Goal: Task Accomplishment & Management: Manage account settings

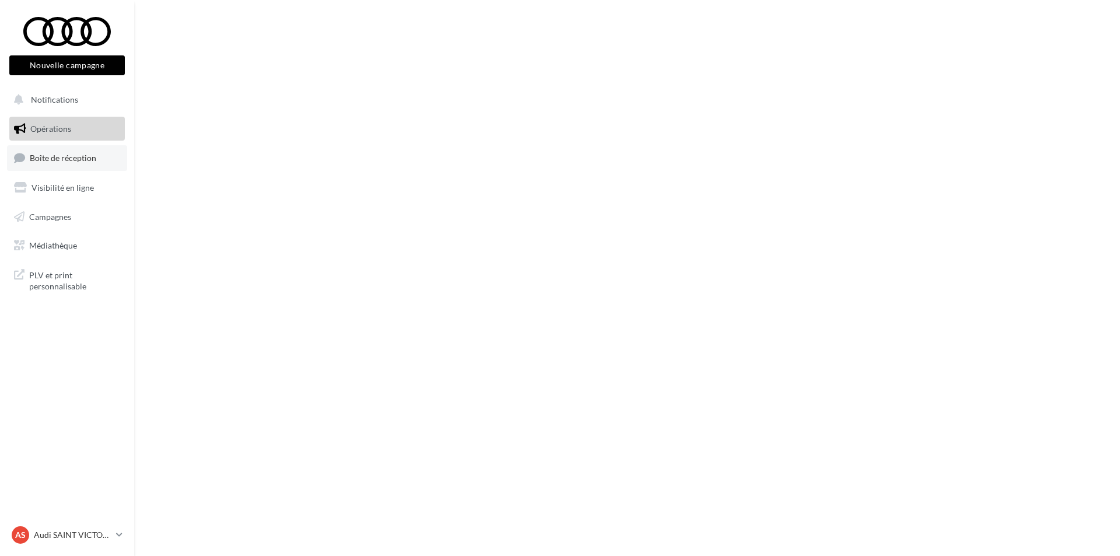
click at [70, 162] on span "Boîte de réception" at bounding box center [63, 158] width 66 height 10
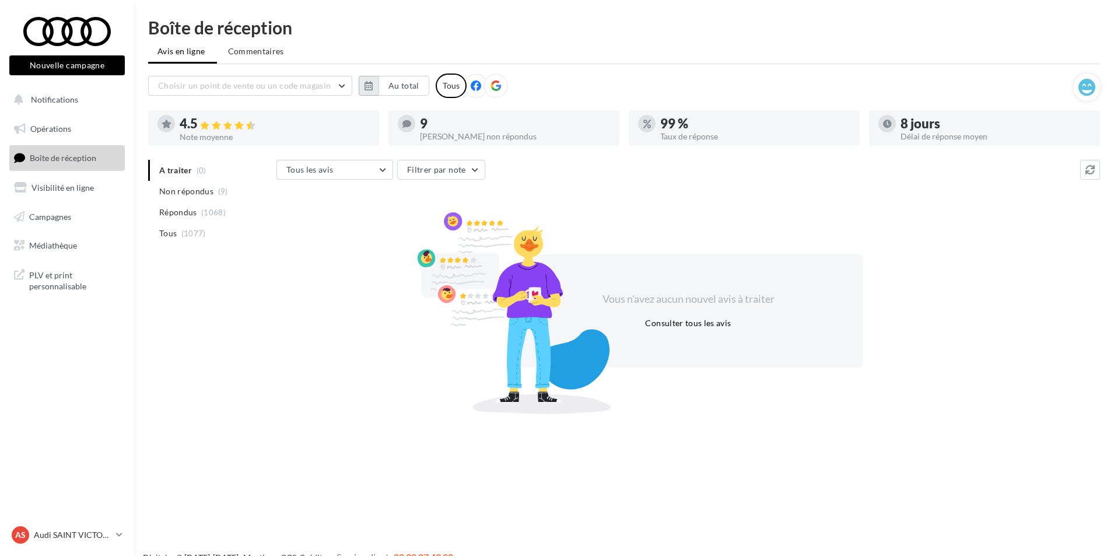
click at [371, 86] on icon "button" at bounding box center [368, 85] width 8 height 9
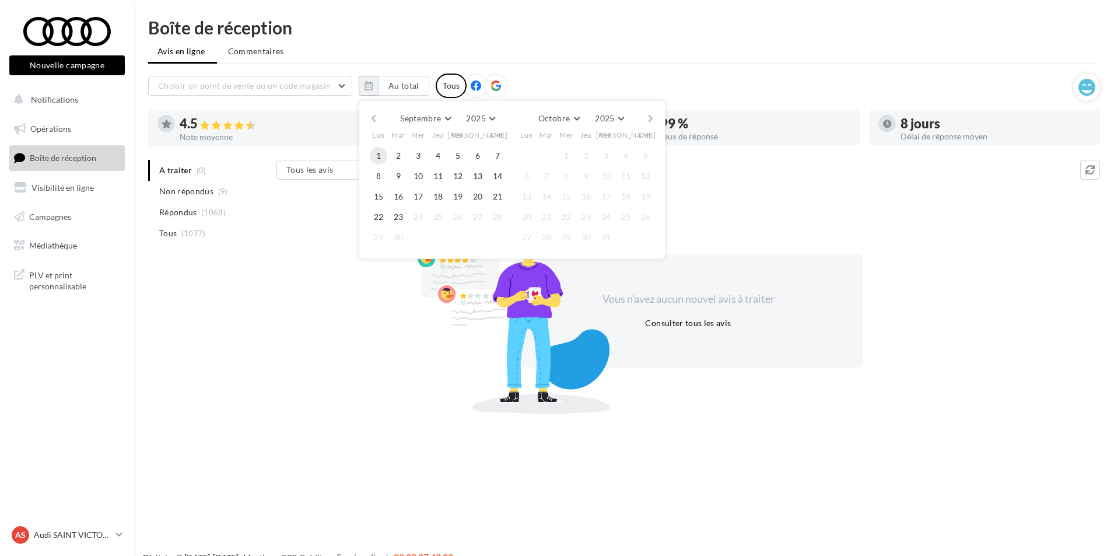
click at [373, 158] on button "1" at bounding box center [378, 155] width 17 height 17
click at [402, 213] on button "23" at bounding box center [398, 216] width 17 height 17
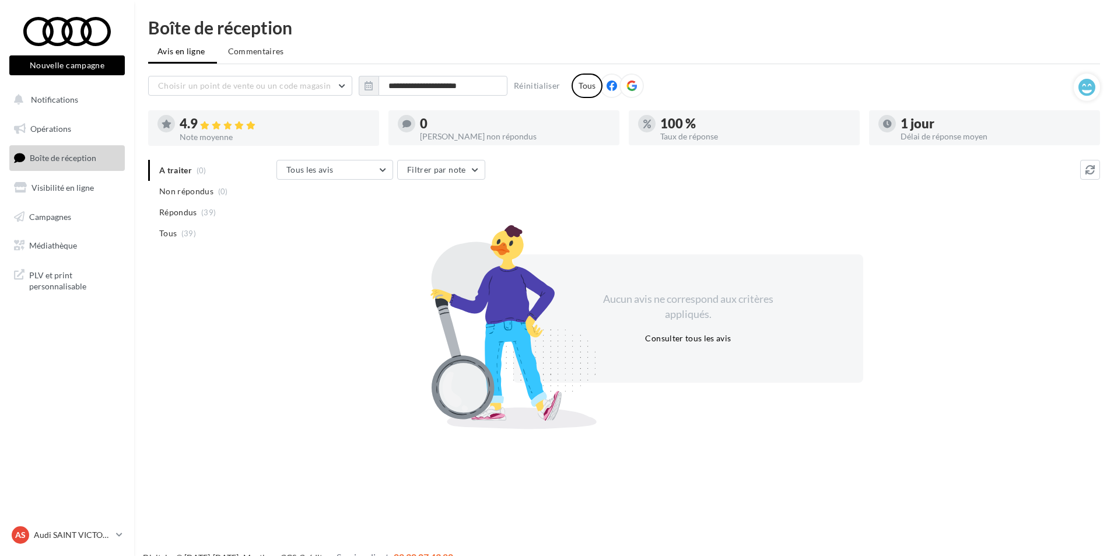
click at [170, 236] on span "Tous" at bounding box center [167, 233] width 17 height 12
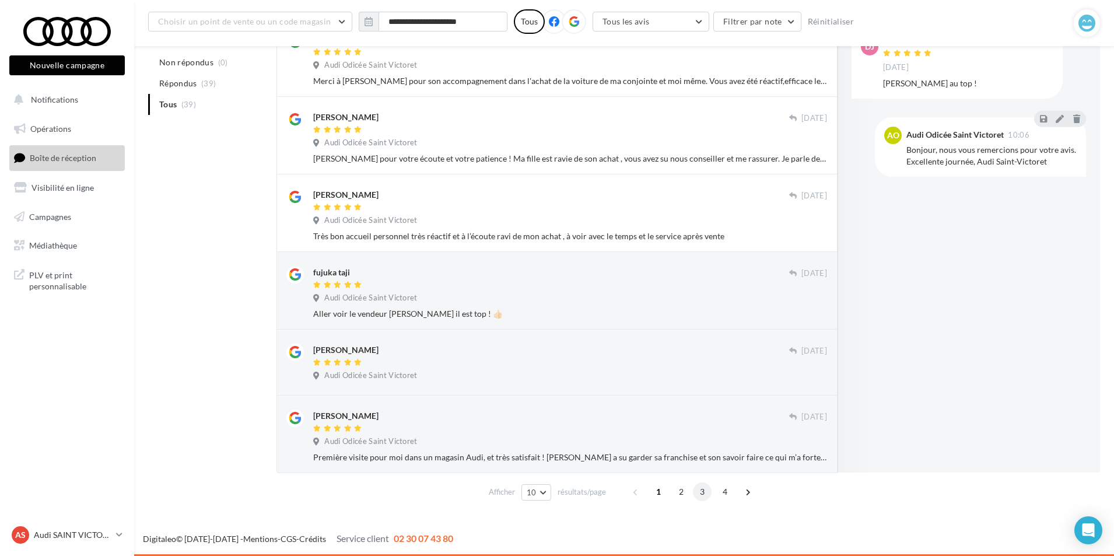
click at [702, 492] on span "3" at bounding box center [702, 491] width 19 height 19
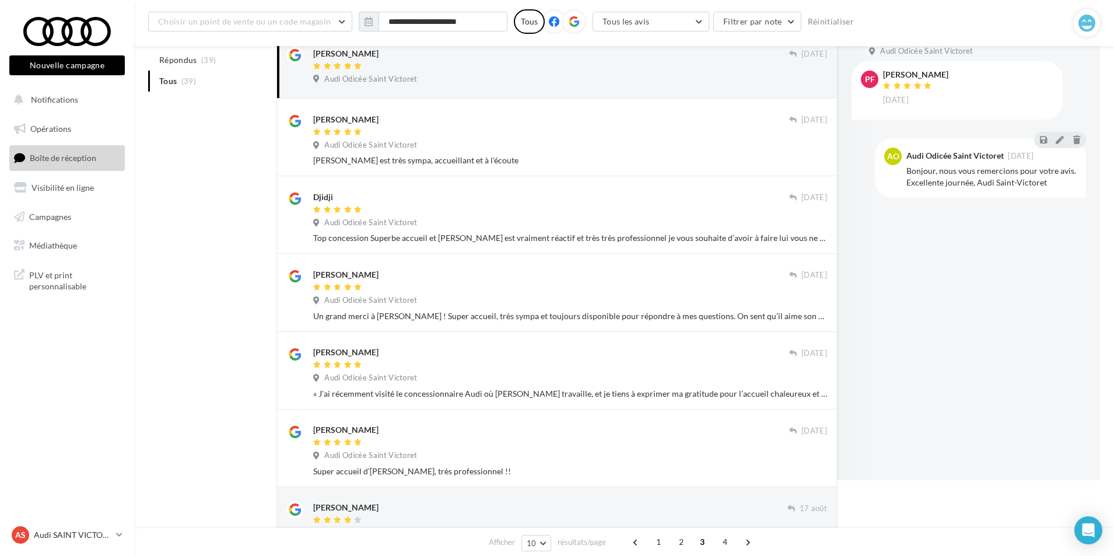
scroll to position [101, 0]
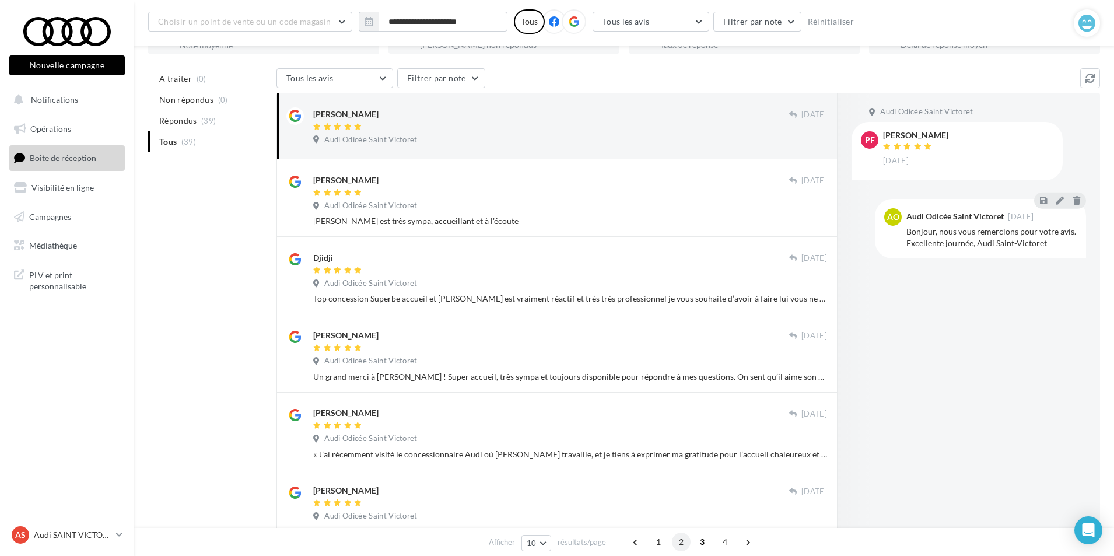
click at [680, 542] on span "2" at bounding box center [681, 541] width 19 height 19
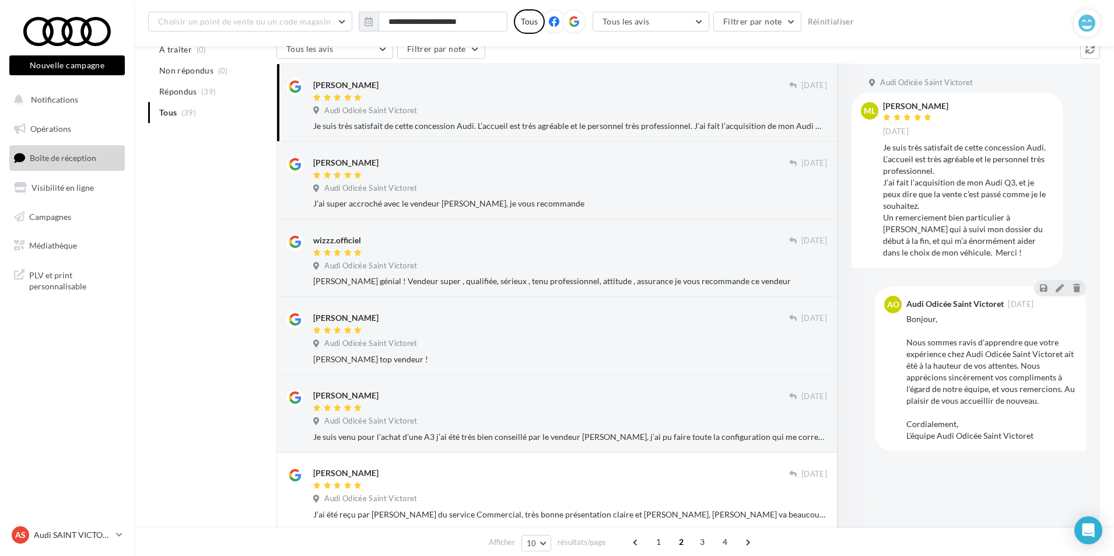
scroll to position [124, 0]
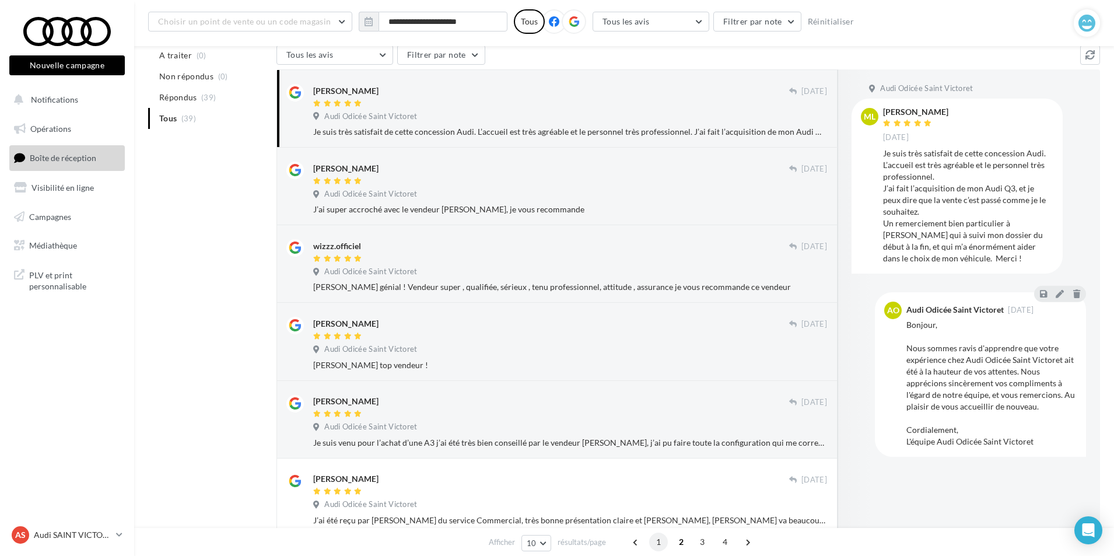
click at [659, 542] on span "1" at bounding box center [658, 541] width 19 height 19
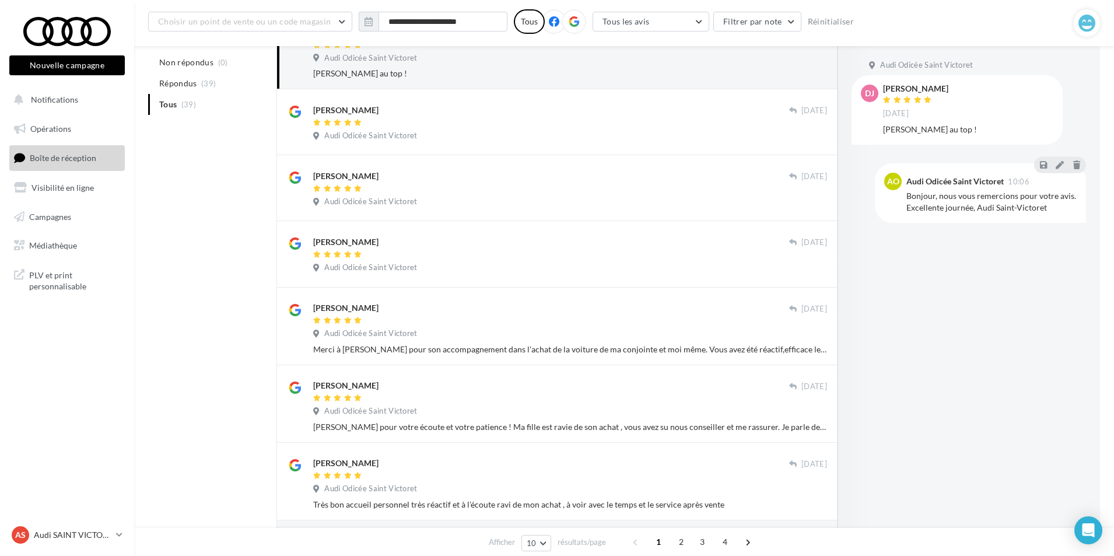
scroll to position [43, 0]
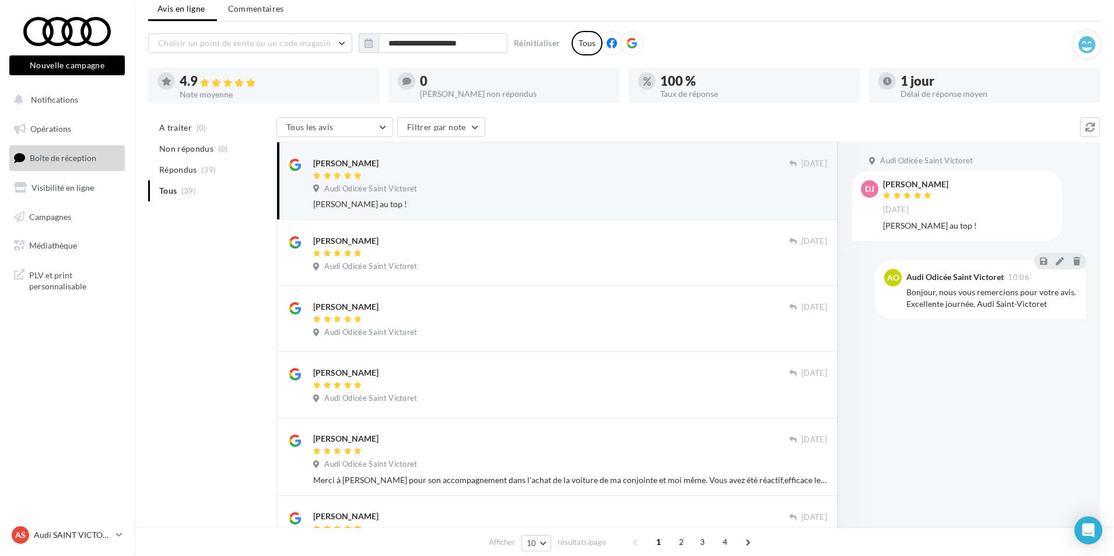
drag, startPoint x: 187, startPoint y: 390, endPoint x: 247, endPoint y: 405, distance: 62.4
click at [187, 390] on div "A traiter (0) Non répondus (0) Répondus (39) Tous (39) Tous les avis Tous les a…" at bounding box center [624, 510] width 952 height 787
click at [721, 546] on span "4" at bounding box center [725, 541] width 19 height 19
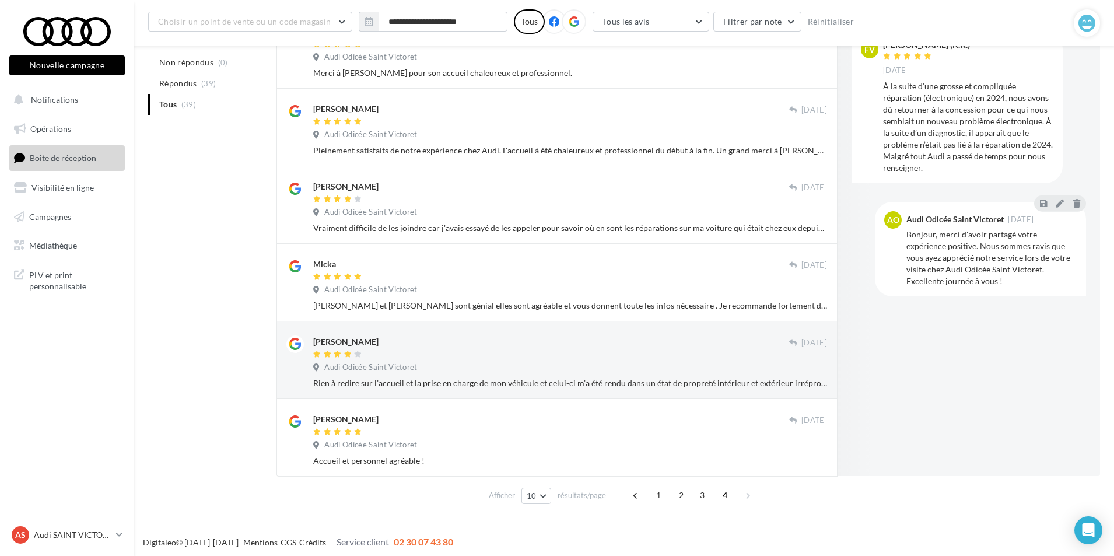
scroll to position [408, 0]
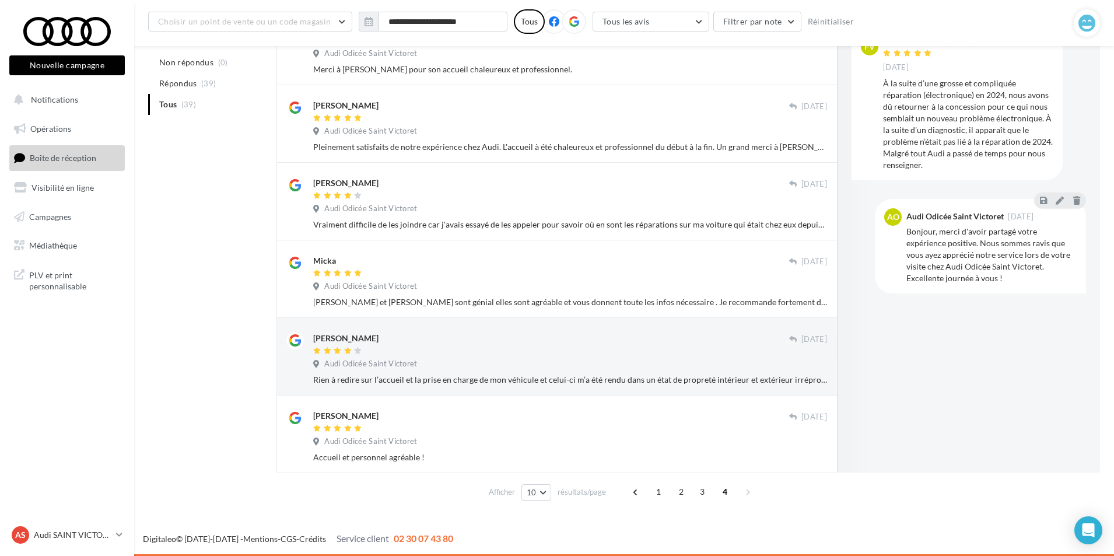
click at [190, 346] on div "A traiter (0) Non répondus (0) Répondus (39) Tous (39) Tous les avis Tous les a…" at bounding box center [624, 133] width 952 height 744
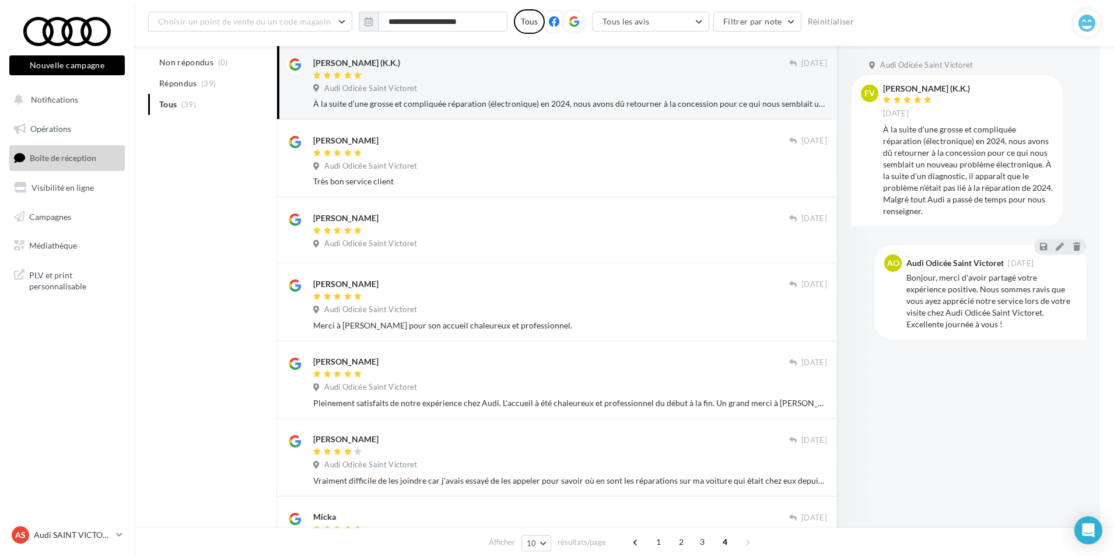
scroll to position [117, 0]
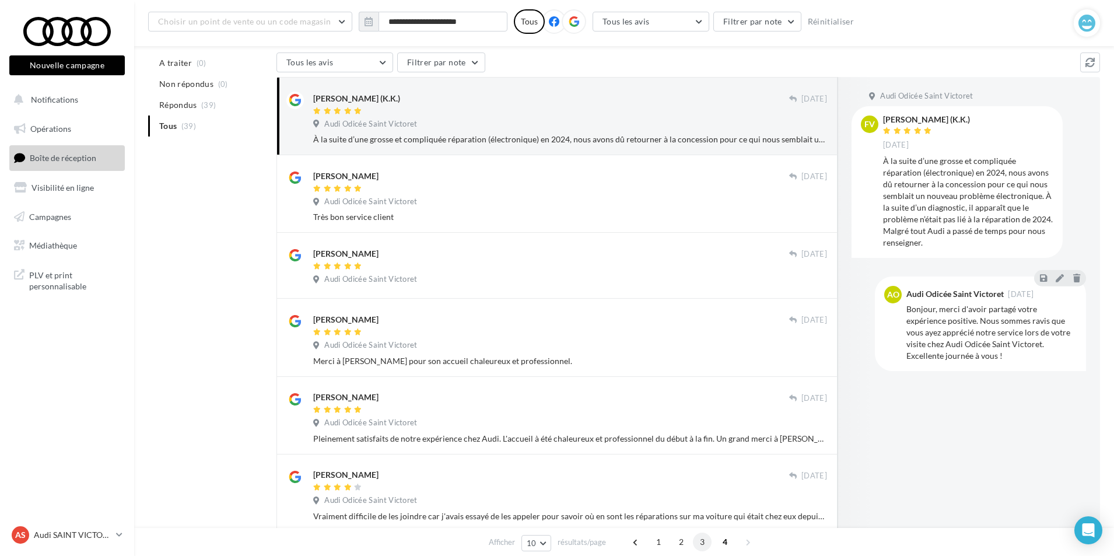
click at [697, 540] on span "3" at bounding box center [702, 541] width 19 height 19
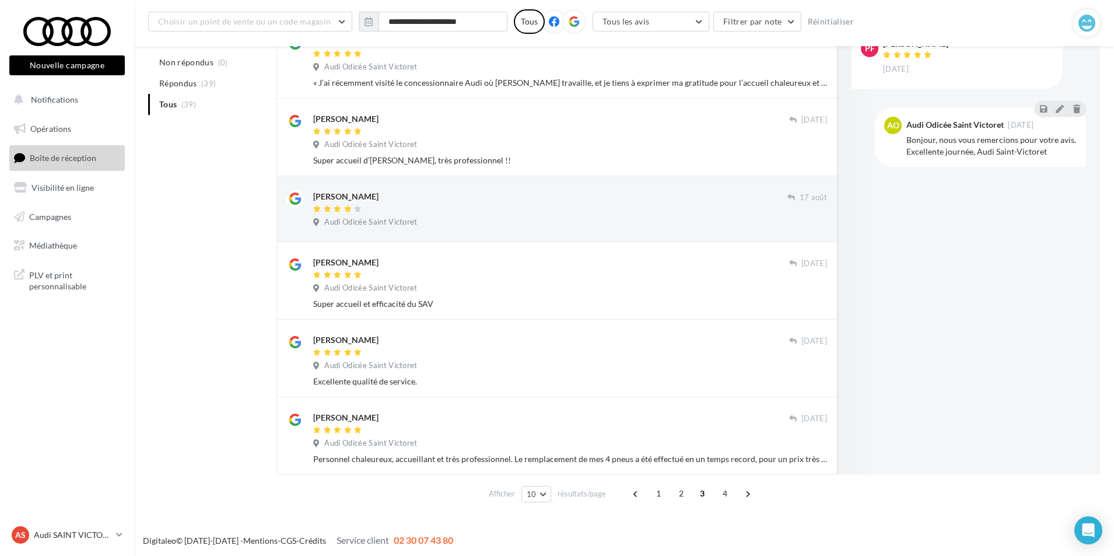
scroll to position [474, 0]
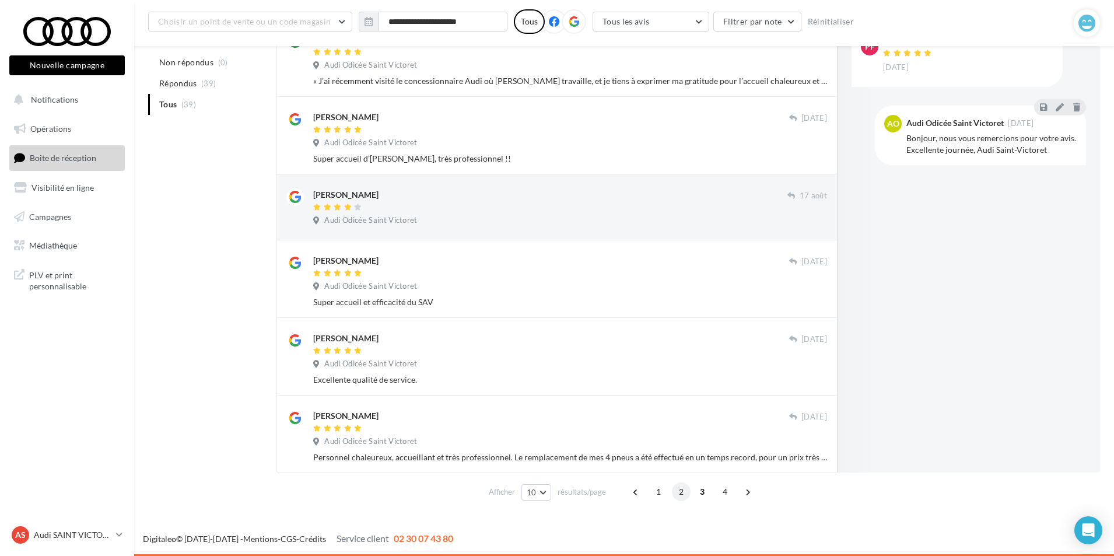
click at [684, 488] on span "2" at bounding box center [681, 491] width 19 height 19
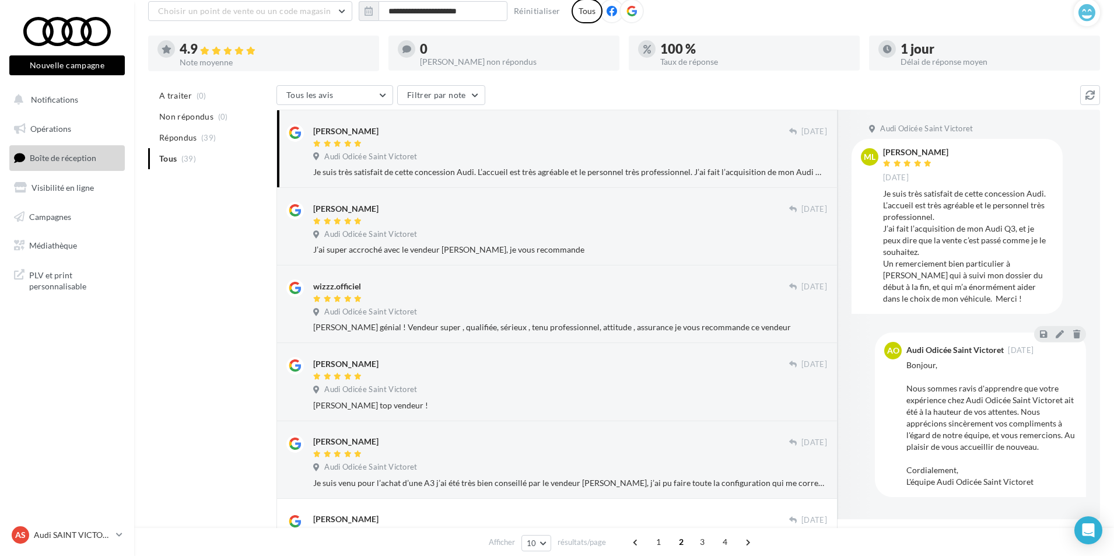
scroll to position [66, 0]
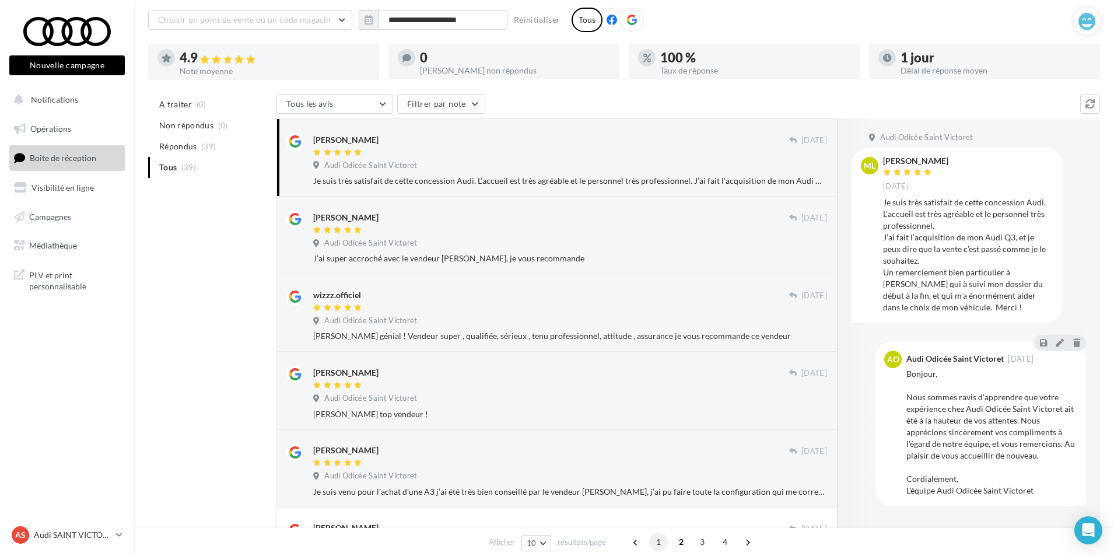
click at [664, 545] on span "1" at bounding box center [658, 541] width 19 height 19
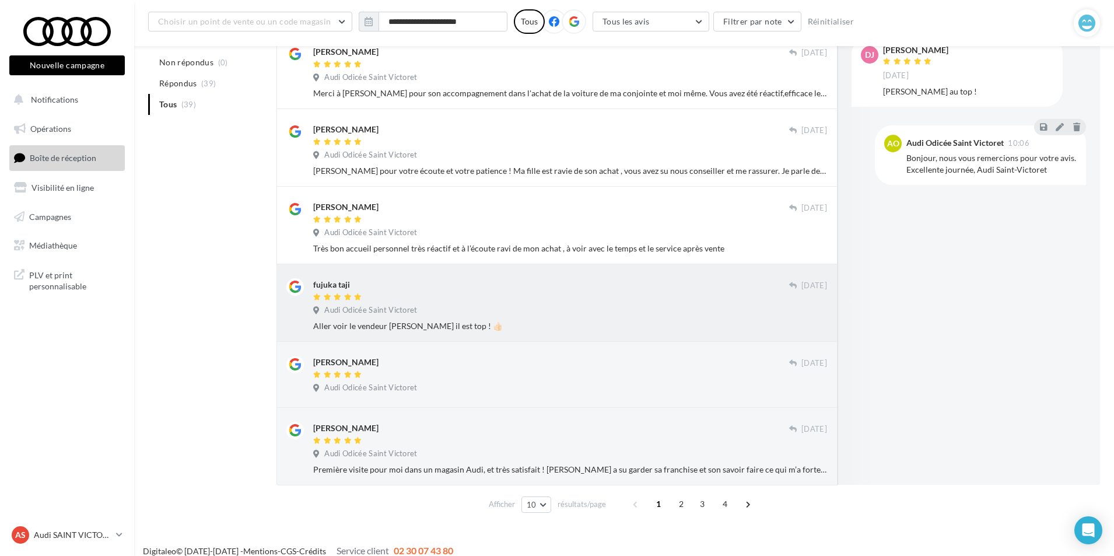
scroll to position [451, 0]
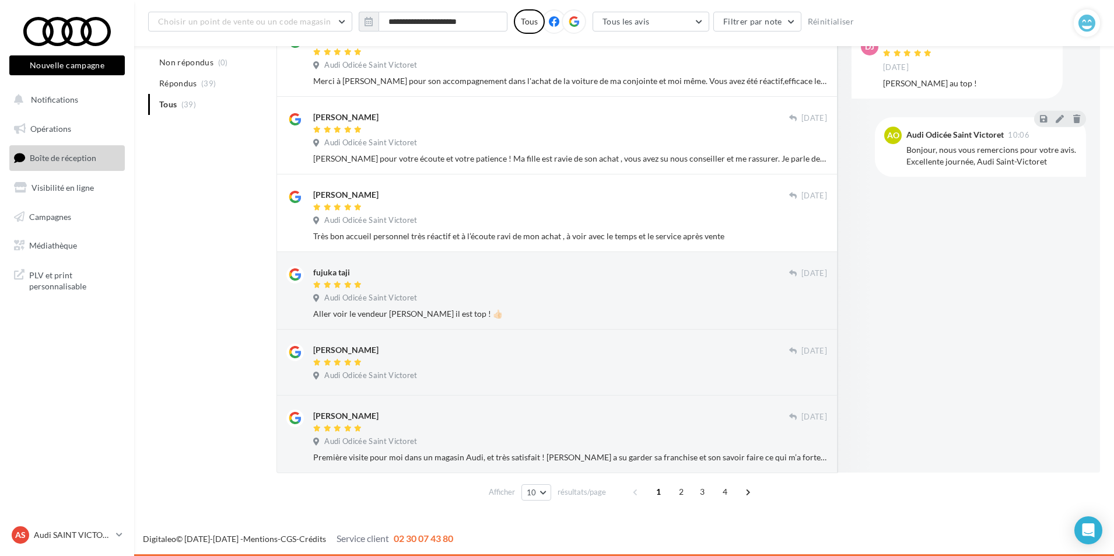
click at [224, 292] on div "A traiter (0) Non répondus (0) Répondus (39) Tous (39) Tous les avis Tous les a…" at bounding box center [624, 111] width 952 height 787
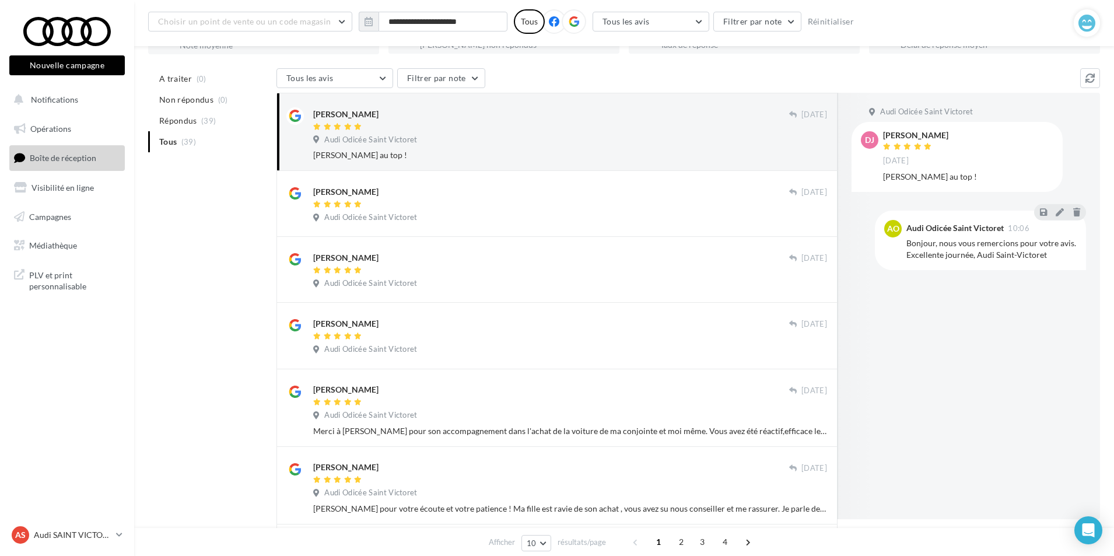
scroll to position [0, 0]
